Goal: Find specific page/section: Find specific page/section

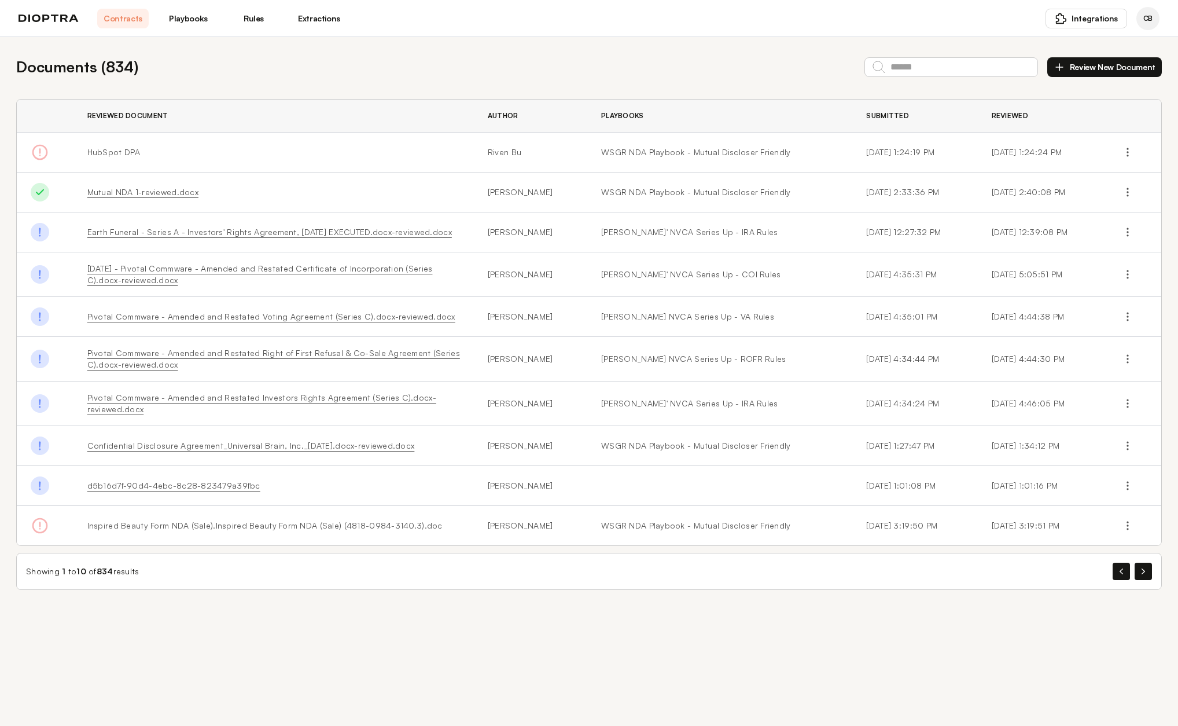
click at [189, 23] on link "Playbooks" at bounding box center [188, 19] width 51 height 20
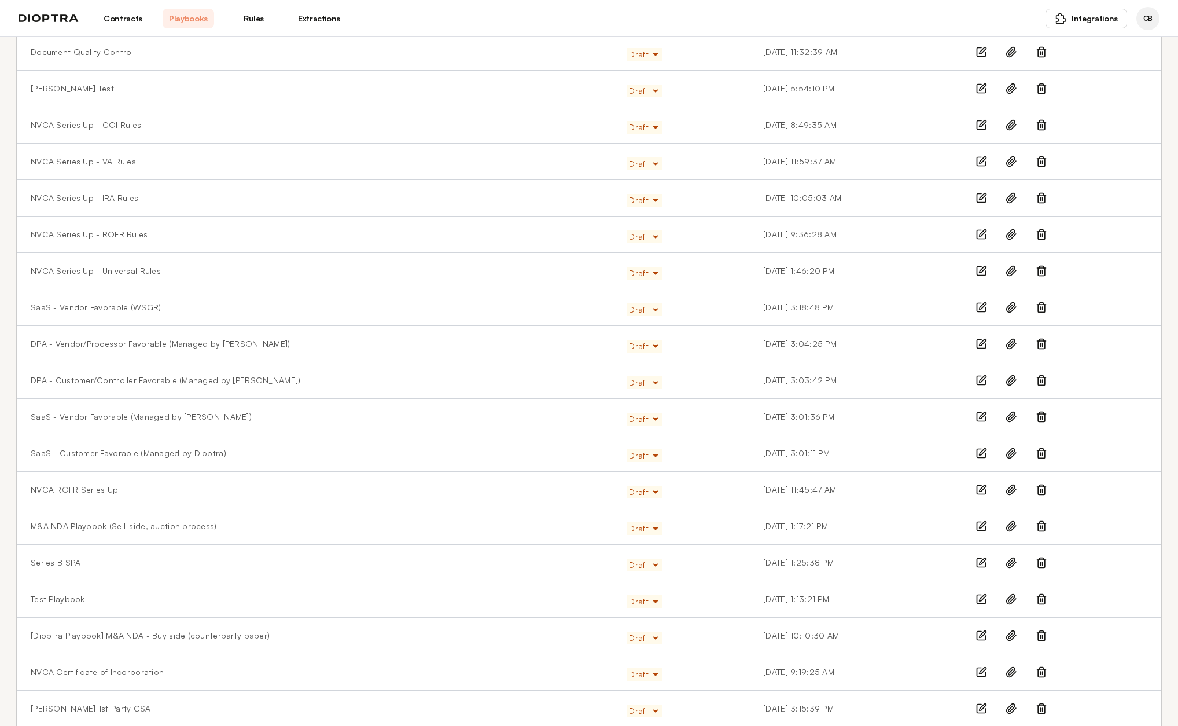
scroll to position [519, 0]
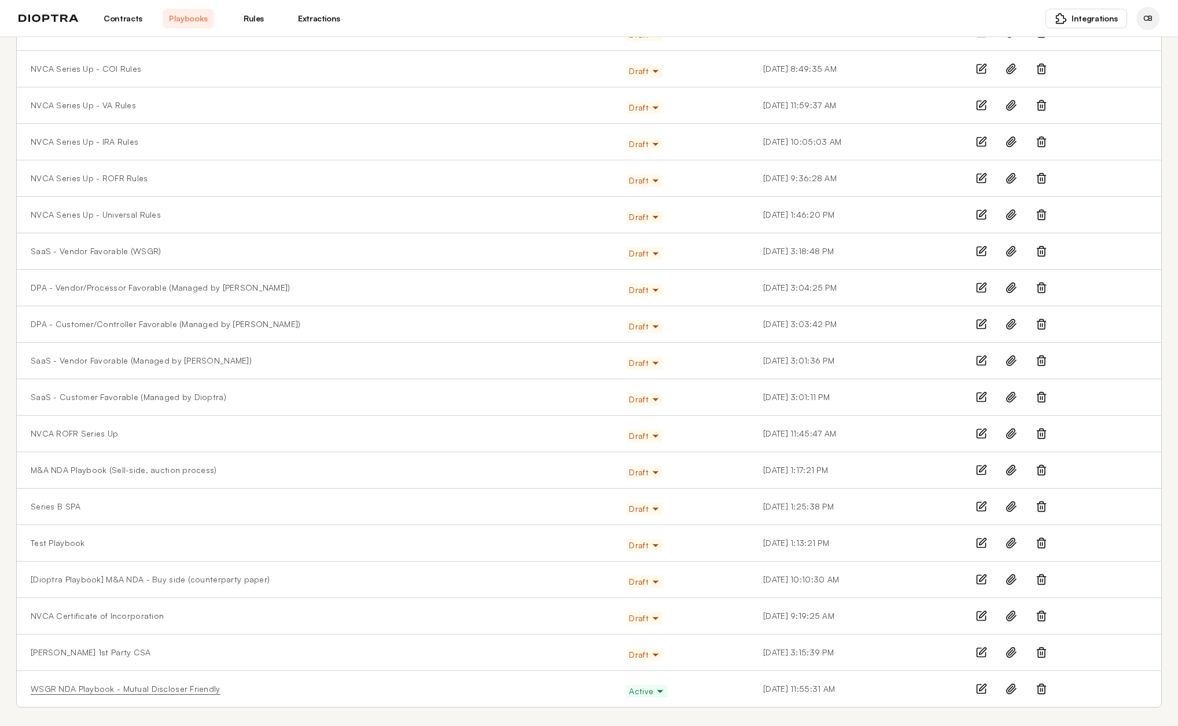
click at [108, 688] on link "WSGR NDA Playbook - Mutual Discloser Friendly" at bounding box center [126, 689] width 190 height 12
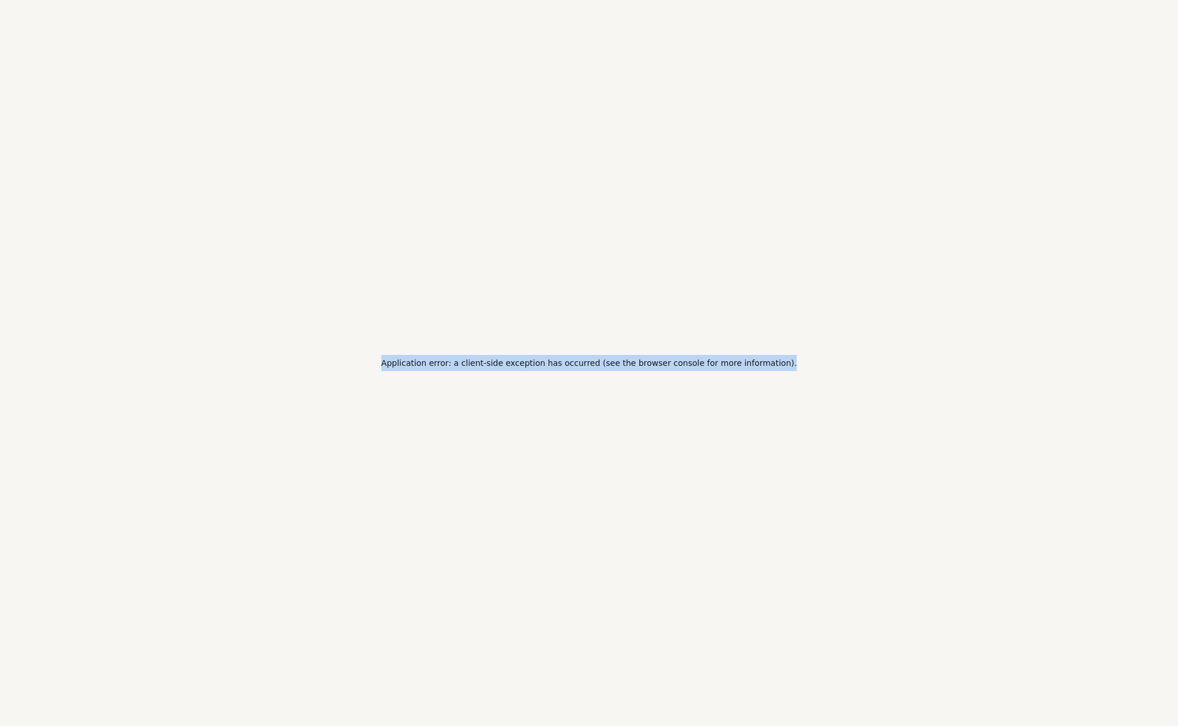
drag, startPoint x: 407, startPoint y: 363, endPoint x: 778, endPoint y: 368, distance: 371.5
click at [778, 368] on div "Application error: a client-side exception has occurred (see the browser consol…" at bounding box center [589, 363] width 1178 height 726
copy h2 "Application error: a client-side exception has occurred (see the browser consol…"
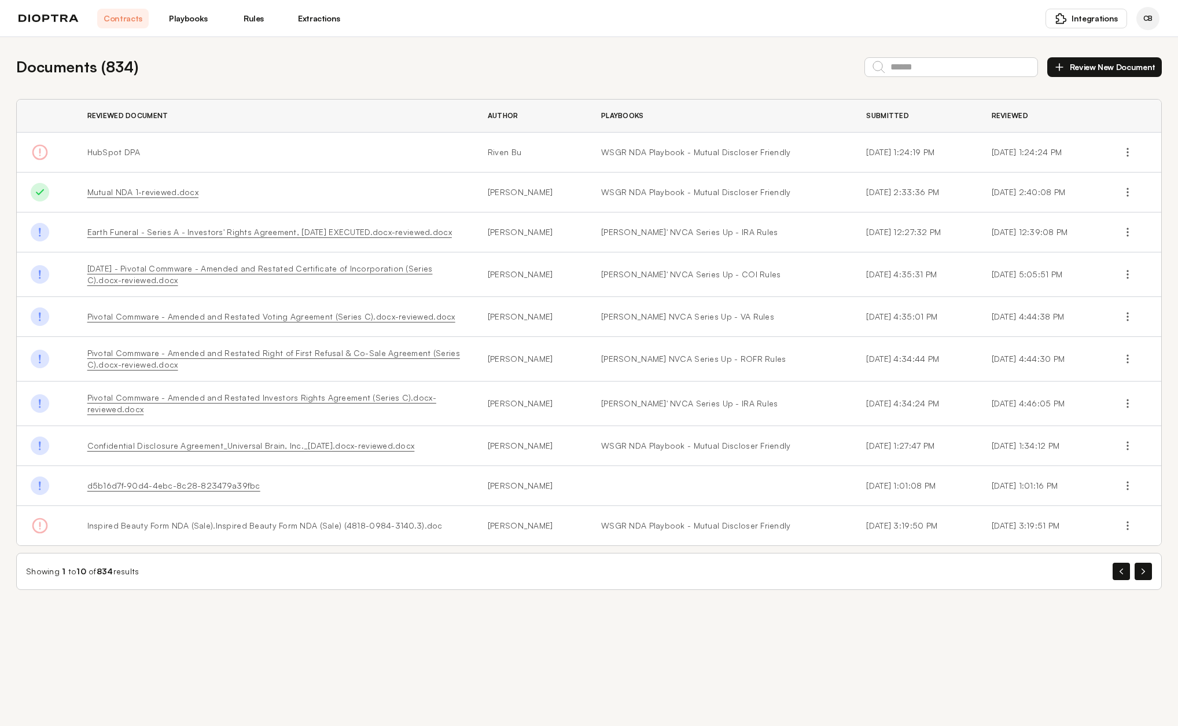
click at [317, 19] on link "Extractions" at bounding box center [318, 19] width 51 height 20
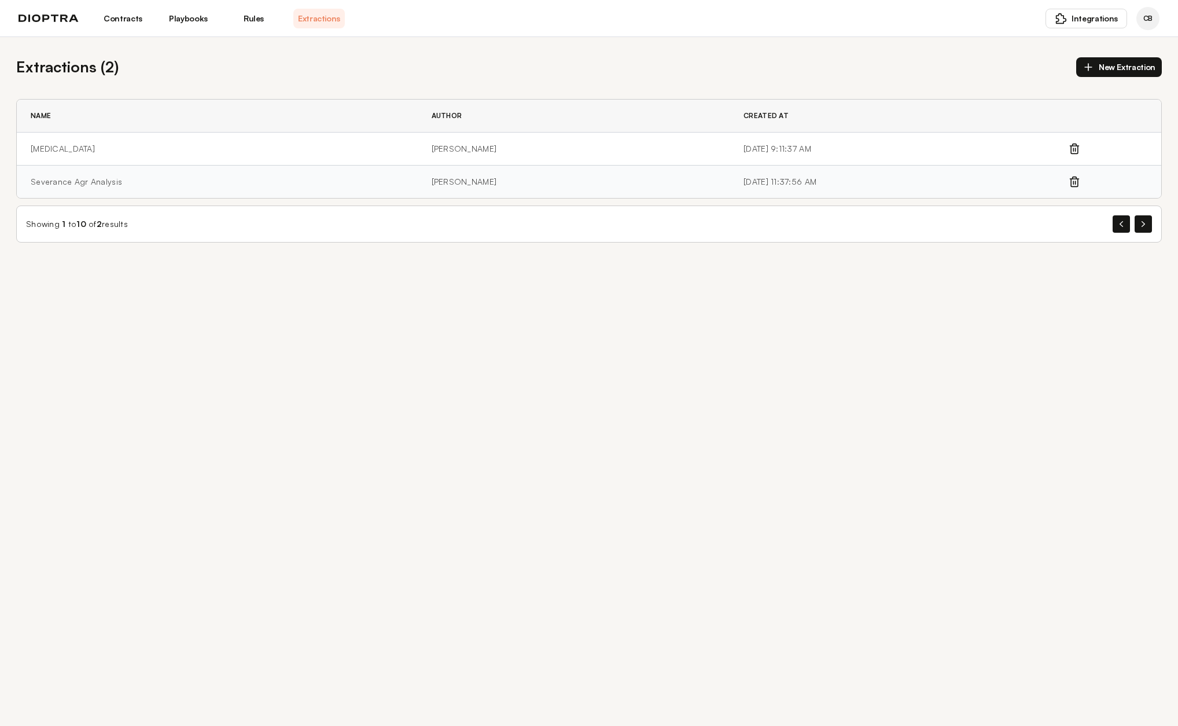
click at [78, 181] on td "Severance Agr Analysis" at bounding box center [217, 181] width 401 height 33
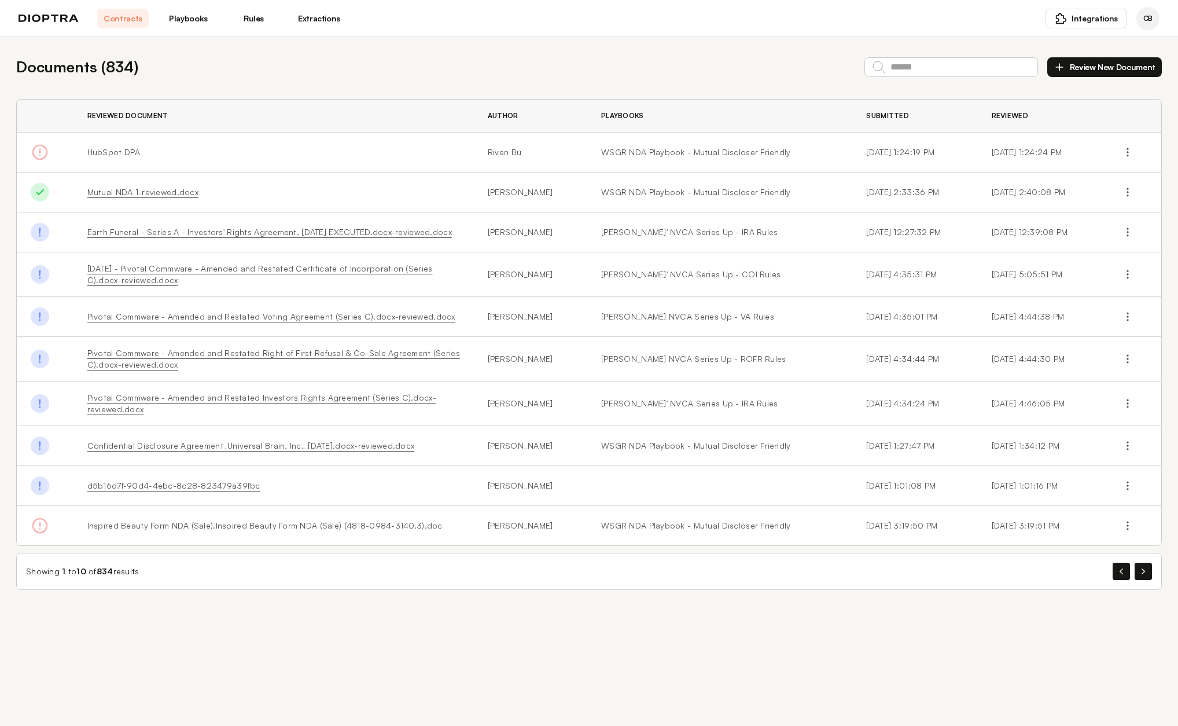
click at [197, 19] on link "Playbooks" at bounding box center [188, 19] width 51 height 20
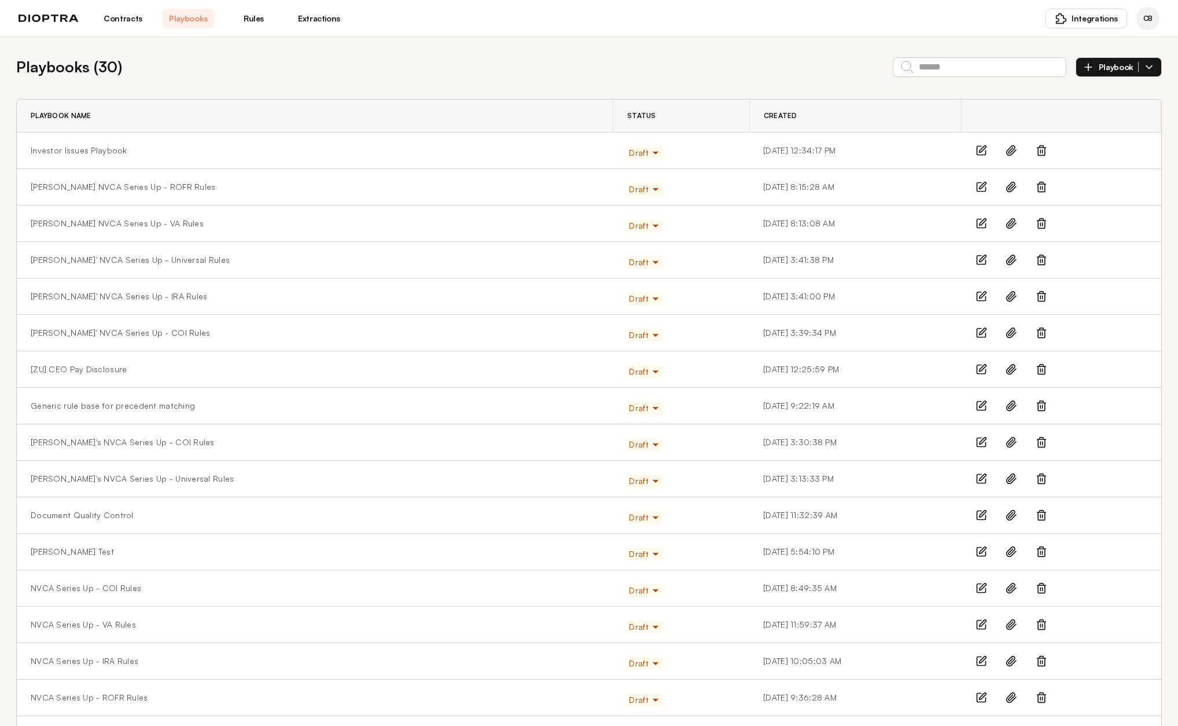
click at [6, 704] on div "Playbooks ( 30 ) Playbook Playbook Name Status Created Investor Issues Playbook…" at bounding box center [589, 641] width 1178 height 1208
click at [322, 19] on link "Extractions" at bounding box center [318, 19] width 51 height 20
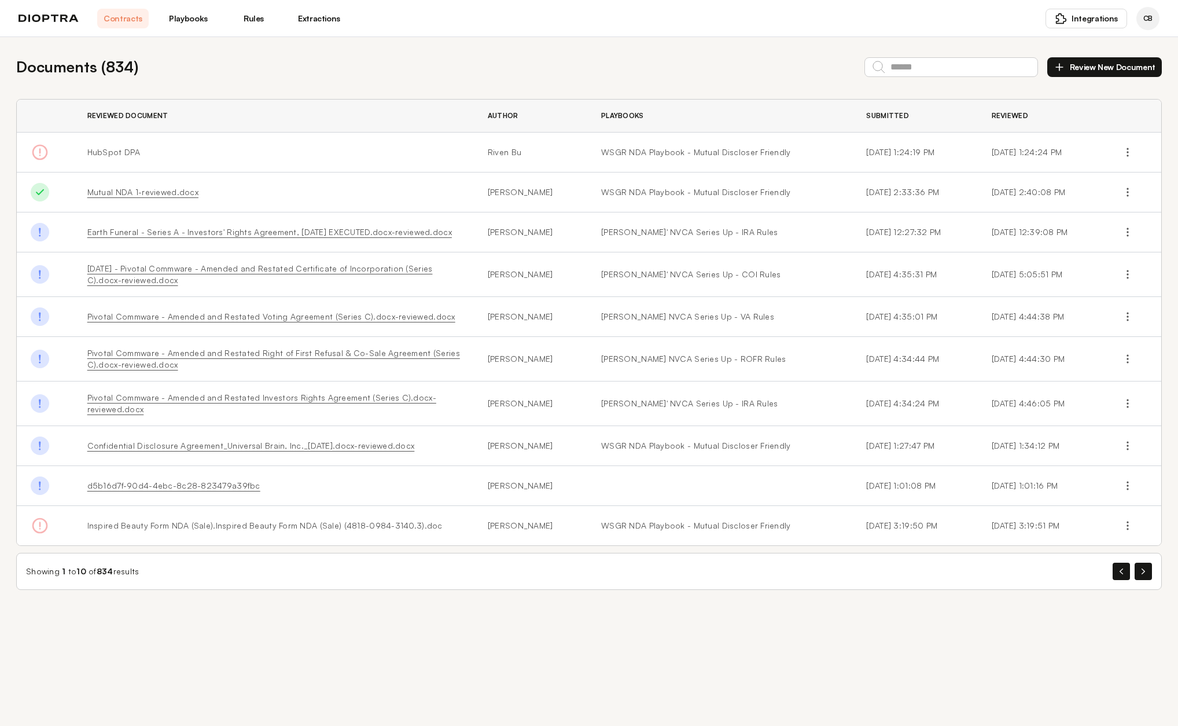
click at [190, 20] on link "Playbooks" at bounding box center [188, 19] width 51 height 20
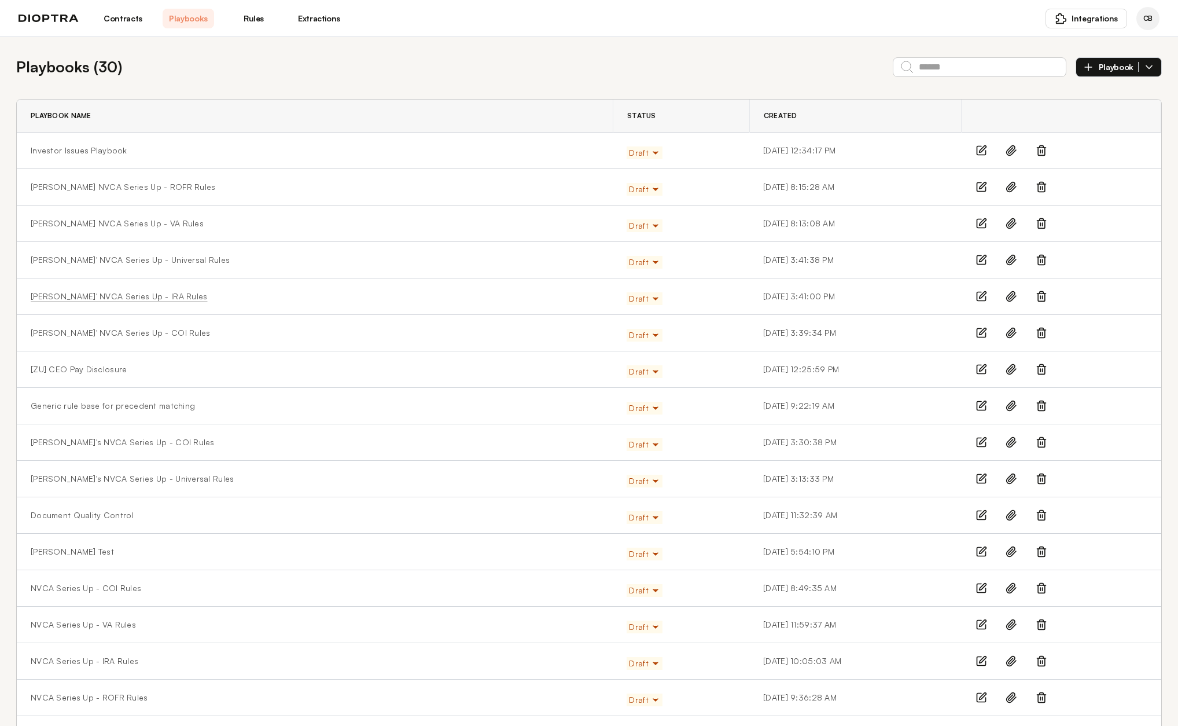
click at [79, 297] on link "[PERSON_NAME]' NVCA Series Up - IRA Rules" at bounding box center [119, 296] width 176 height 12
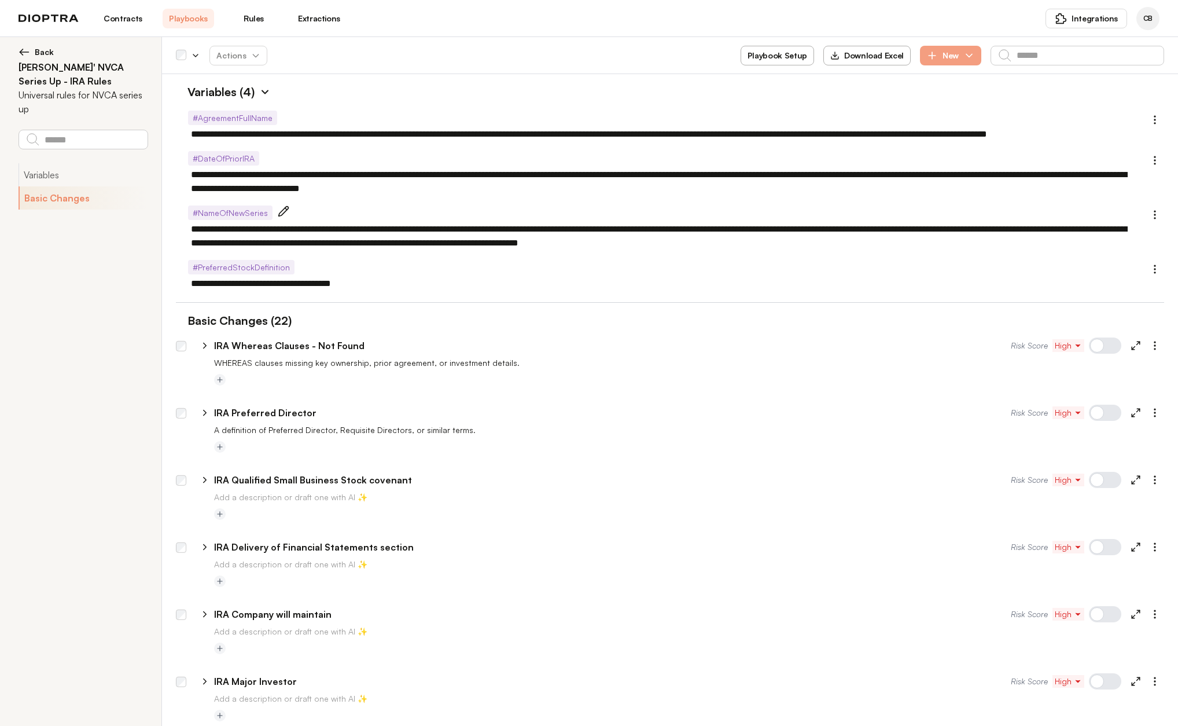
scroll to position [58, 0]
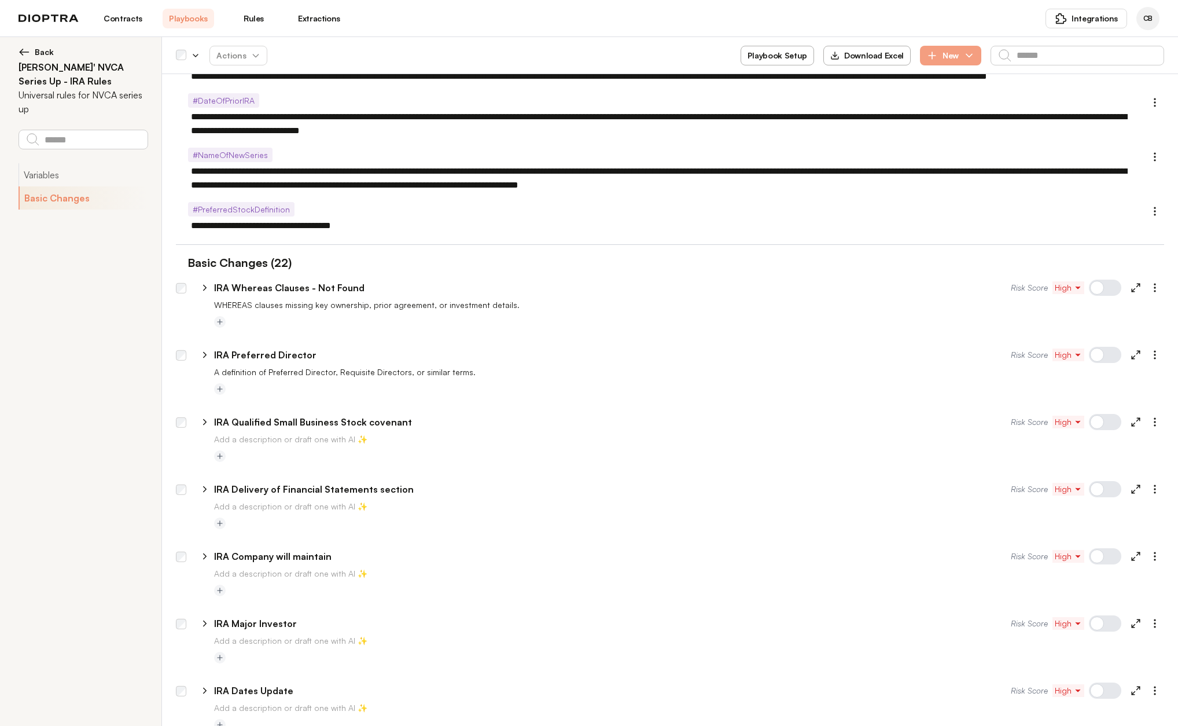
click at [204, 288] on icon at bounding box center [205, 287] width 10 height 10
type textarea "*"
select select "**********"
select select "*******"
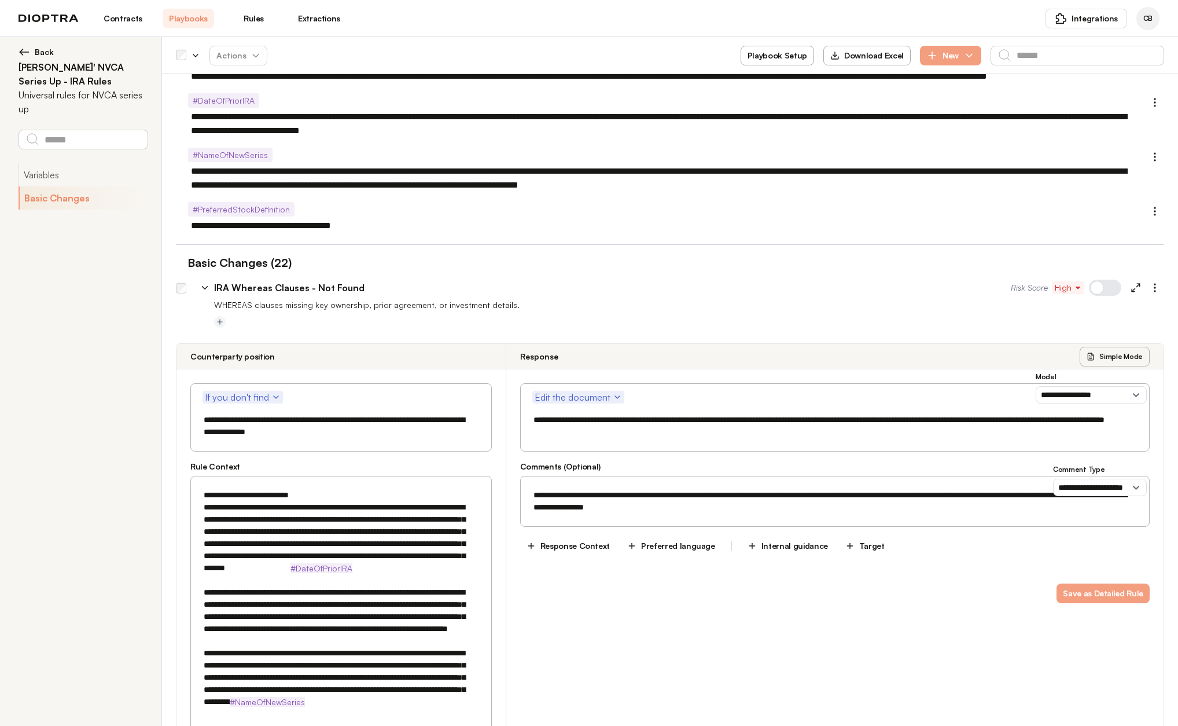
scroll to position [116, 0]
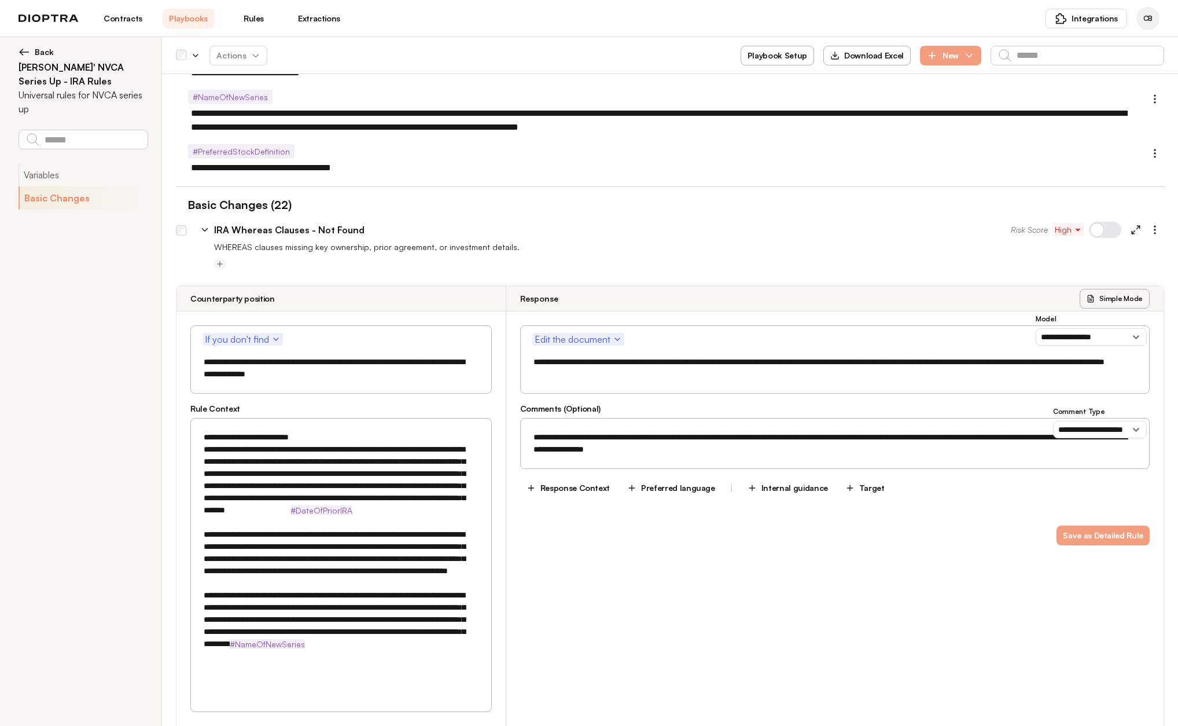
type textarea "*"
